Goal: Go to known website: Access a specific website the user already knows

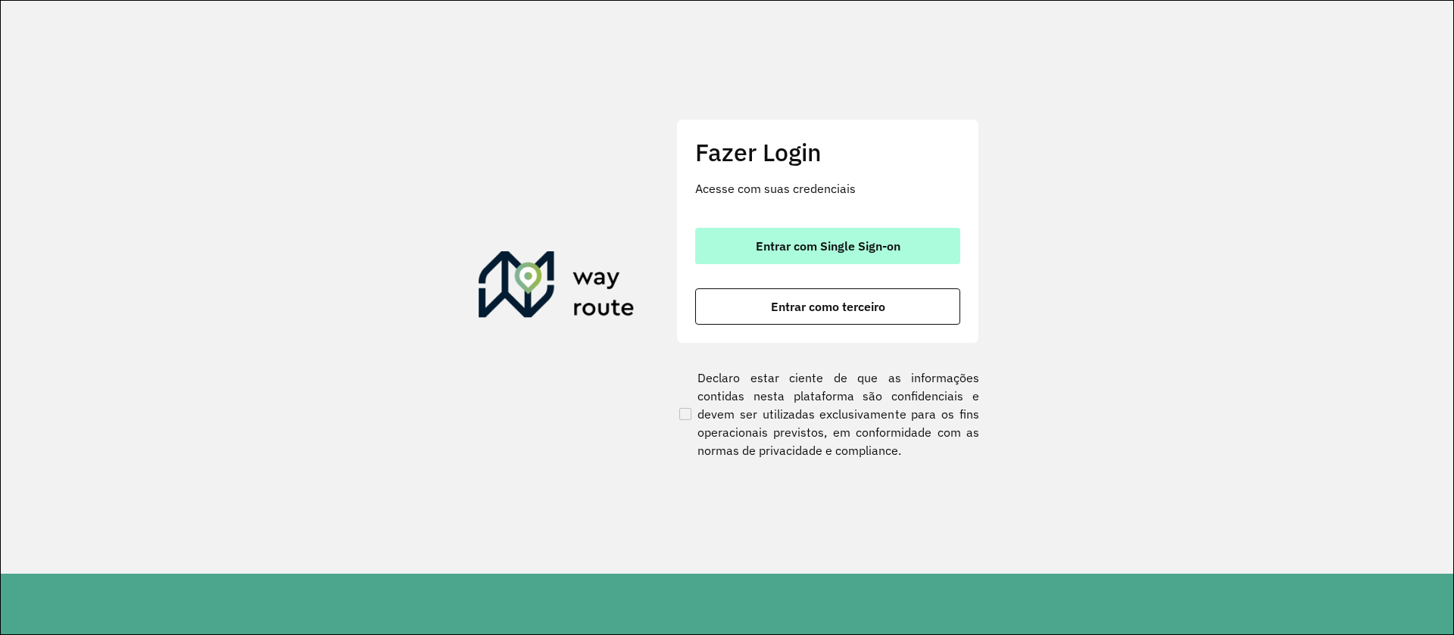
click at [835, 236] on button "Entrar com Single Sign-on" at bounding box center [827, 246] width 265 height 36
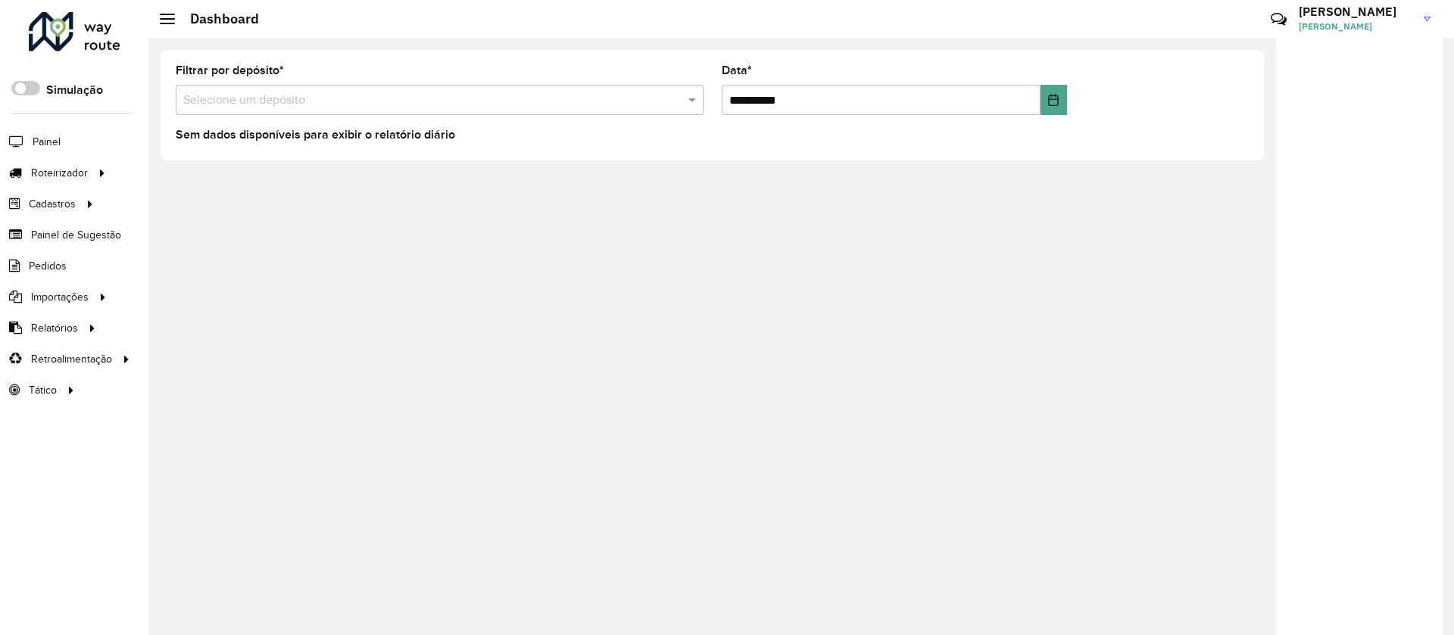
drag, startPoint x: 11, startPoint y: 498, endPoint x: 67, endPoint y: 436, distance: 83.6
click at [11, 498] on div "Roteirizador AmbevTech Simulação Painel Roteirizador Entregas Cadastros Checkpo…" at bounding box center [74, 317] width 148 height 635
